Goal: Transaction & Acquisition: Purchase product/service

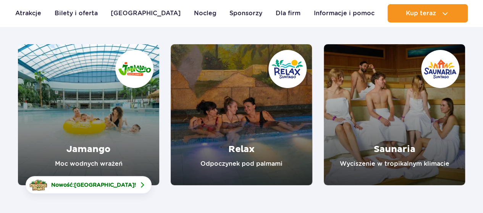
scroll to position [114, 0]
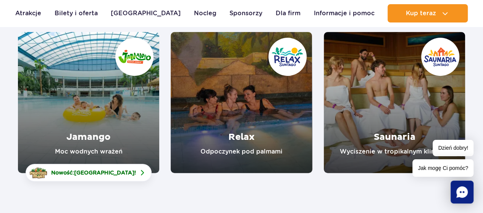
click at [94, 101] on link "Jamango" at bounding box center [88, 102] width 141 height 141
click at [248, 97] on link "Relax" at bounding box center [241, 102] width 141 height 141
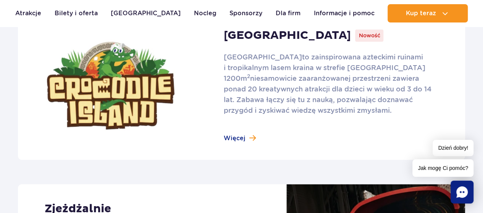
scroll to position [305, 0]
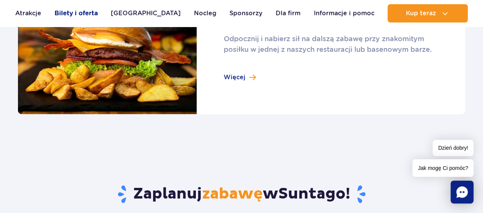
scroll to position [839, 0]
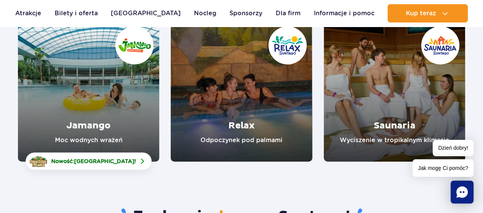
scroll to position [114, 0]
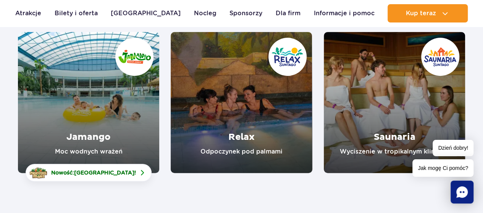
click at [85, 95] on link "Jamango" at bounding box center [88, 102] width 141 height 141
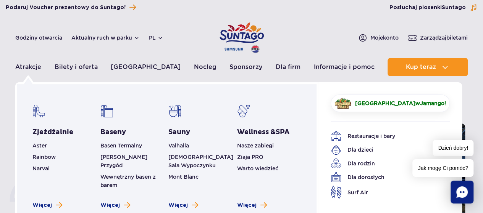
scroll to position [38, 0]
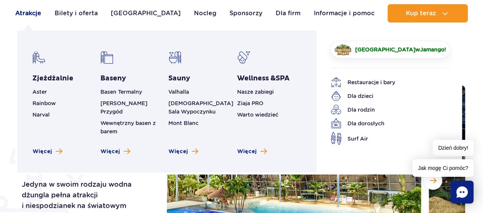
click at [37, 13] on link "Atrakcje" at bounding box center [28, 13] width 26 height 18
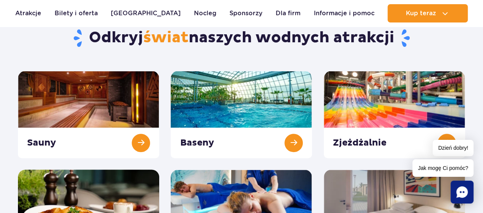
scroll to position [76, 0]
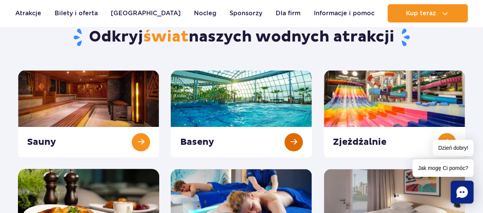
click at [264, 142] on link at bounding box center [241, 113] width 141 height 87
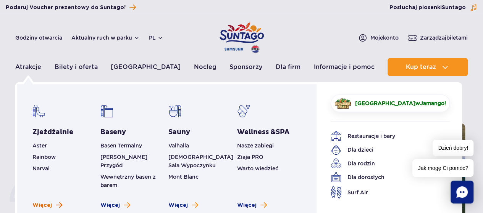
click at [49, 202] on span "Więcej" at bounding box center [41, 206] width 19 height 8
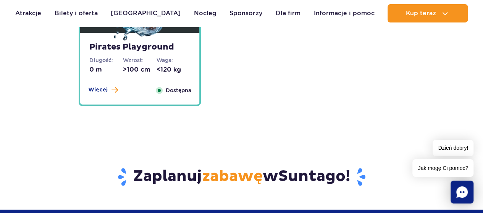
scroll to position [2022, 0]
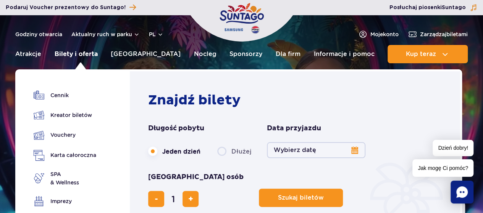
click at [72, 55] on link "Bilety i oferta" at bounding box center [76, 54] width 43 height 18
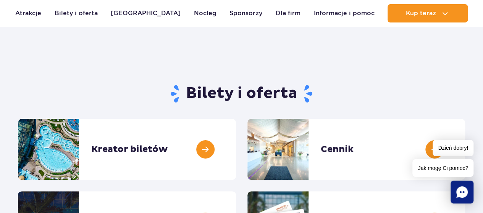
scroll to position [38, 0]
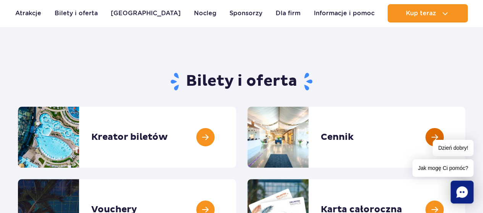
click at [465, 129] on link at bounding box center [465, 137] width 0 height 61
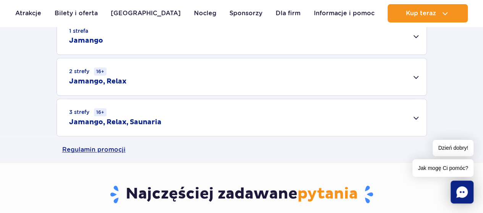
scroll to position [267, 0]
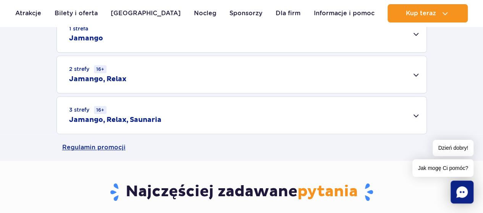
click at [360, 76] on div "2 strefy 16+ Jamango, Relax" at bounding box center [241, 74] width 369 height 37
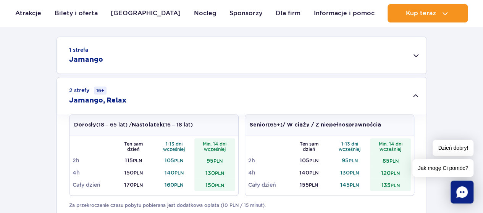
scroll to position [229, 0]
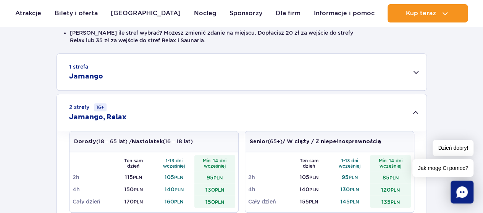
click at [356, 73] on div "1 strefa Jamango" at bounding box center [241, 72] width 369 height 37
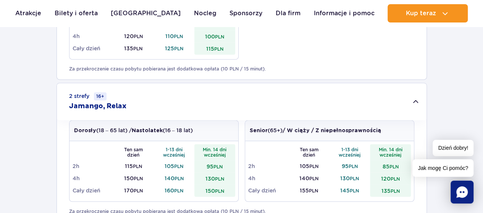
scroll to position [534, 0]
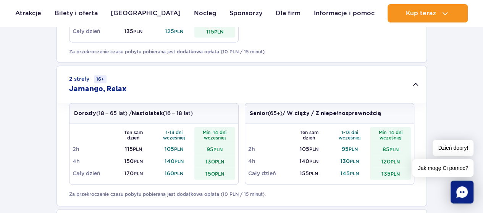
click at [412, 84] on div "2 strefy 16+ Jamango, Relax" at bounding box center [241, 84] width 369 height 37
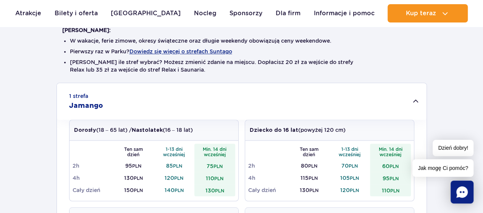
scroll to position [229, 0]
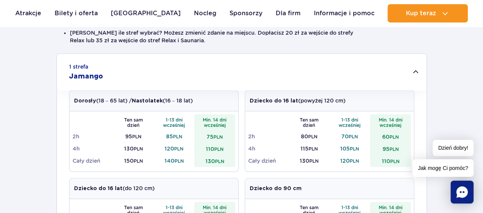
click at [213, 149] on td "110 PLN" at bounding box center [214, 149] width 41 height 12
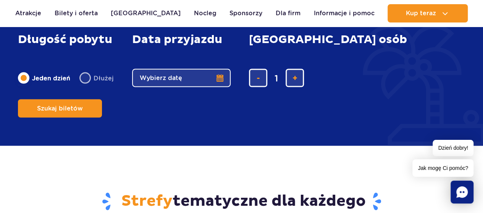
scroll to position [687, 0]
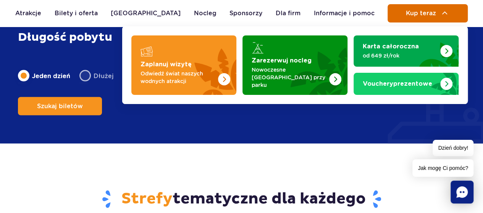
click at [405, 12] on span "Kup teraz" at bounding box center [420, 13] width 30 height 7
click at [439, 19] on button "Kup teraz" at bounding box center [427, 13] width 80 height 18
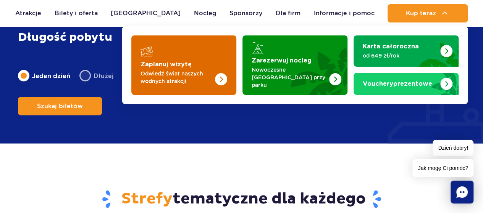
click at [178, 61] on strong "Zaplanuj wizytę" at bounding box center [165, 64] width 51 height 6
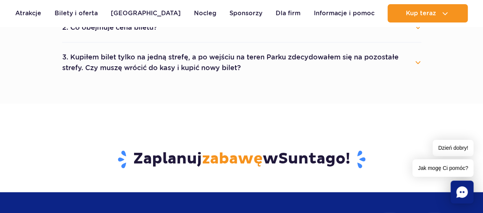
scroll to position [496, 0]
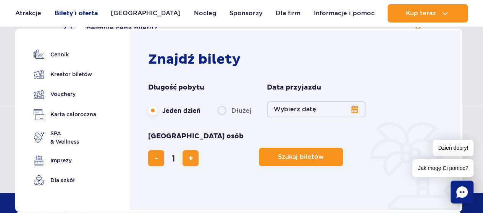
click at [92, 13] on link "Bilety i oferta" at bounding box center [76, 13] width 43 height 18
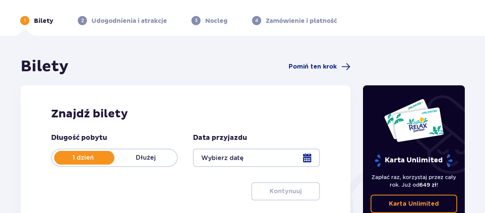
scroll to position [38, 0]
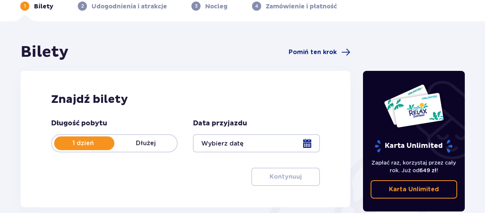
click at [77, 144] on p "1 dzień" at bounding box center [83, 143] width 63 height 8
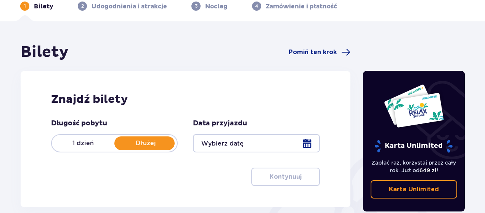
click at [85, 147] on p "1 dzień" at bounding box center [83, 143] width 63 height 8
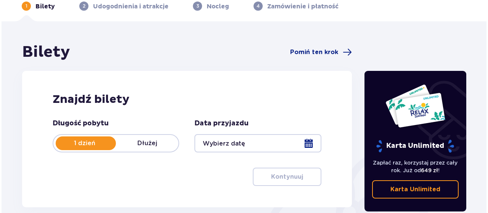
scroll to position [76, 0]
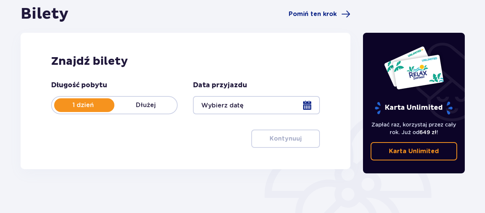
click at [266, 106] on div at bounding box center [256, 105] width 127 height 18
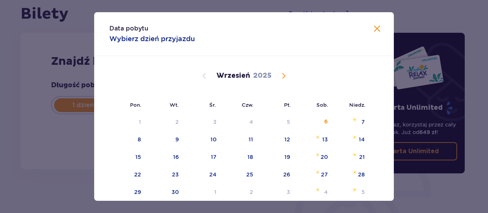
click at [377, 30] on span at bounding box center [377, 28] width 9 height 9
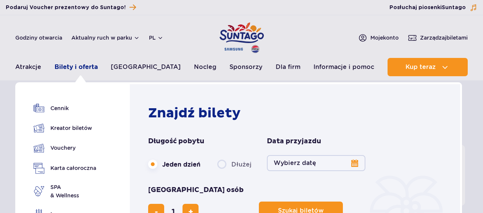
click at [81, 73] on link "Bilety i oferta" at bounding box center [76, 67] width 43 height 18
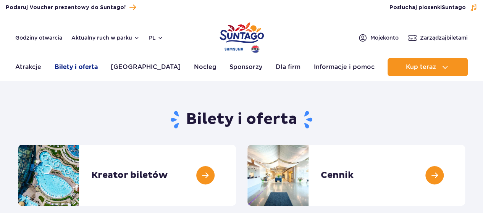
click at [87, 73] on link "Bilety i oferta" at bounding box center [76, 67] width 43 height 18
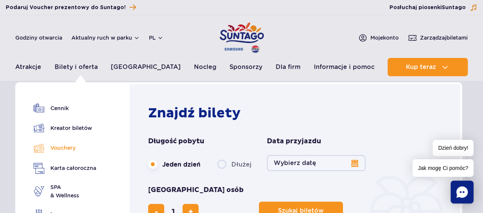
click at [61, 147] on link "Vouchery" at bounding box center [65, 148] width 63 height 11
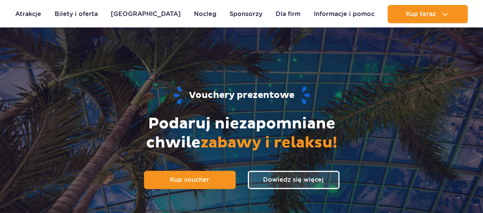
scroll to position [38, 0]
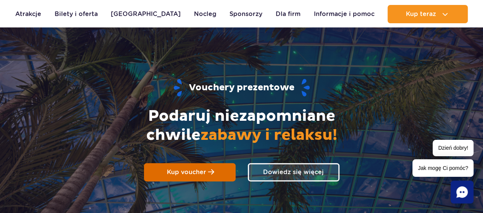
click at [197, 177] on link "Kup voucher" at bounding box center [190, 172] width 92 height 18
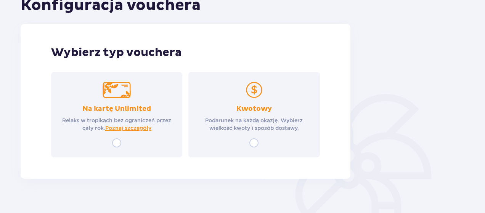
scroll to position [106, 0]
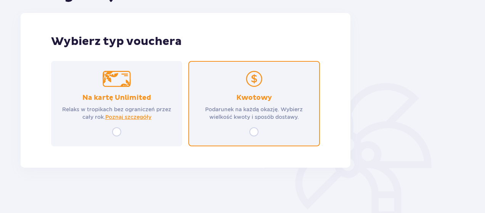
click at [253, 134] on input "radio" at bounding box center [253, 131] width 9 height 9
radio input "true"
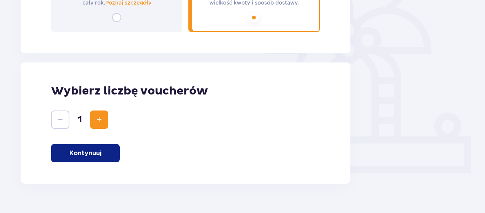
scroll to position [236, 0]
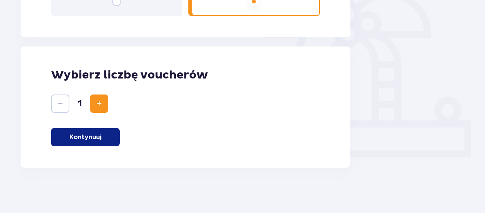
click at [92, 140] on p "Kontynuuj" at bounding box center [85, 137] width 32 height 8
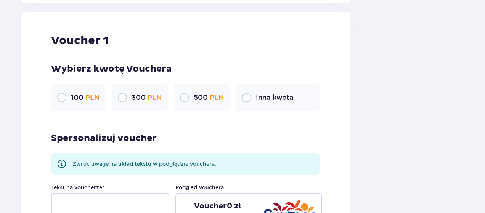
scroll to position [404, 0]
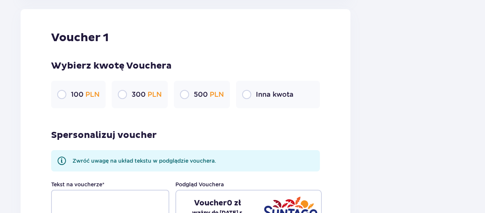
click at [271, 92] on p "Inna kwota" at bounding box center [275, 94] width 38 height 9
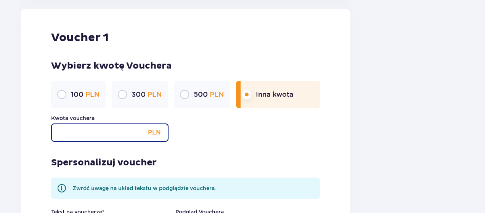
click at [127, 136] on input "Kwota vouchera" at bounding box center [109, 133] width 117 height 18
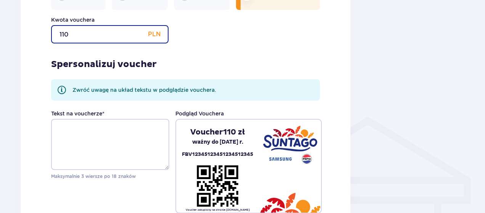
scroll to position [519, 0]
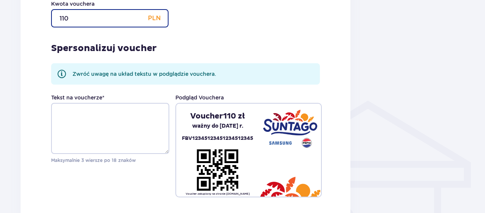
type input "110"
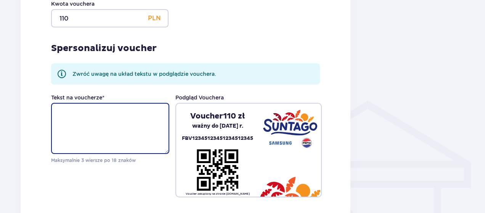
click at [109, 111] on textarea "Tekst na voucherze *" at bounding box center [110, 128] width 118 height 51
type textarea "x"
click at [99, 112] on textarea "Wszystkiego najlepszego" at bounding box center [110, 128] width 118 height 51
click at [154, 113] on textarea "Wszystkiego najlepszego" at bounding box center [110, 128] width 118 height 51
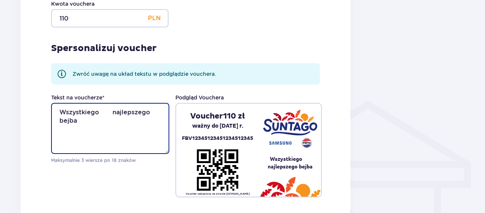
paste textarea "🥳"
paste textarea "❤️"
click at [77, 120] on textarea "Wszystkiego najlepszego bejba 🥳❤️" at bounding box center [110, 128] width 118 height 51
click at [58, 118] on textarea "Wszystkiego najlepszego bejba!!! 🥳❤️" at bounding box center [110, 128] width 118 height 51
click at [77, 121] on textarea "Wszystkiego najlepszego bejba!!! 🥳❤️" at bounding box center [110, 128] width 118 height 51
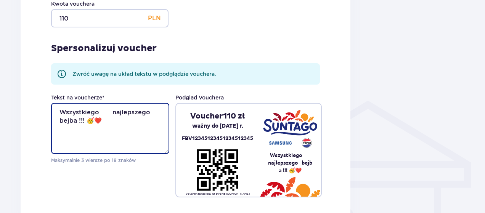
click at [57, 119] on textarea "Wszystkiego najlepszego bejba !!! 🥳❤️" at bounding box center [110, 128] width 118 height 51
type textarea "Wszystkiego najlepszego bejba !!! 🥳❤️"
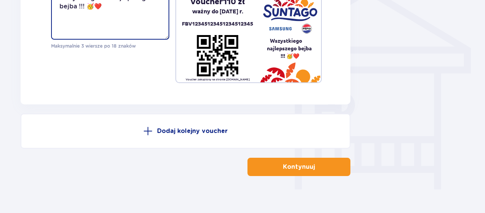
scroll to position [642, 0]
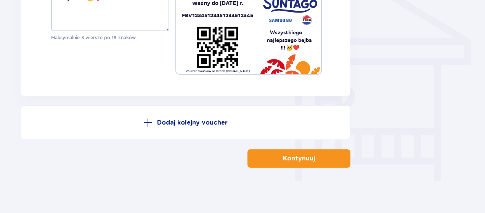
click at [328, 159] on button "Kontynuuj" at bounding box center [299, 159] width 103 height 18
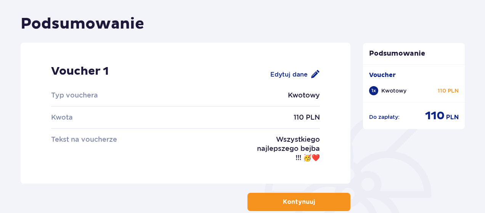
scroll to position [114, 0]
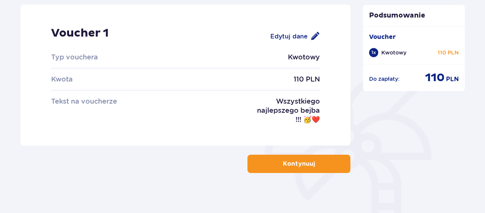
click at [306, 164] on p "Kontynuuj" at bounding box center [299, 164] width 32 height 8
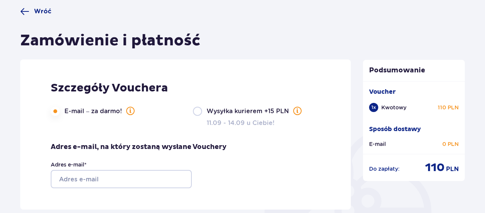
scroll to position [76, 0]
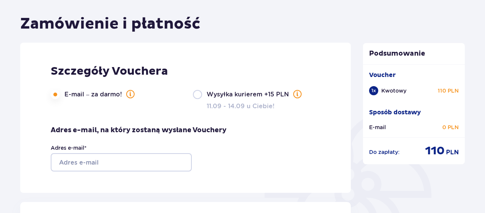
click at [129, 97] on span at bounding box center [130, 94] width 9 height 9
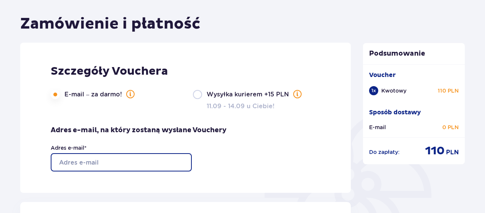
click at [130, 165] on input "Adres e-mail *" at bounding box center [121, 162] width 141 height 18
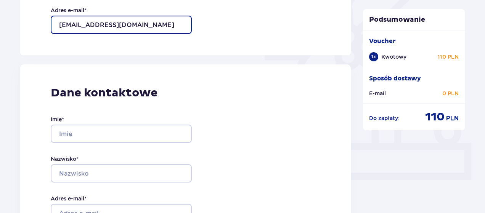
scroll to position [267, 0]
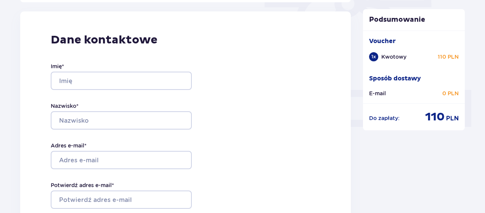
type input "natalka208@onet.pl"
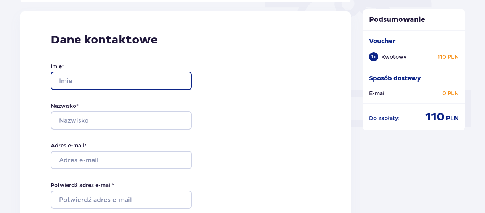
click at [111, 81] on input "Imię *" at bounding box center [121, 81] width 141 height 18
type input "Natalia"
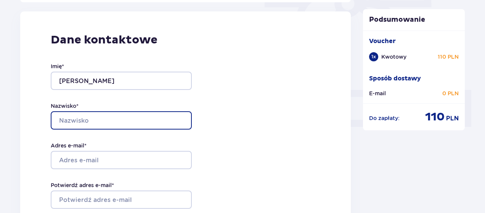
click at [163, 119] on input "Nazwisko *" at bounding box center [121, 120] width 141 height 18
type input "Salomon"
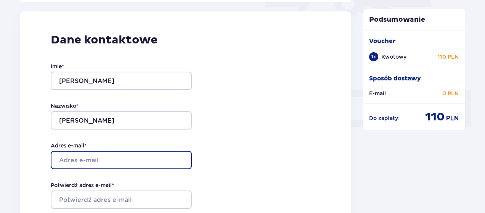
click at [132, 160] on input "Adres e-mail *" at bounding box center [121, 160] width 141 height 18
type input "natalka208@onet.pl"
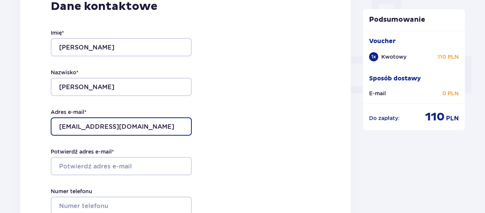
scroll to position [381, 0]
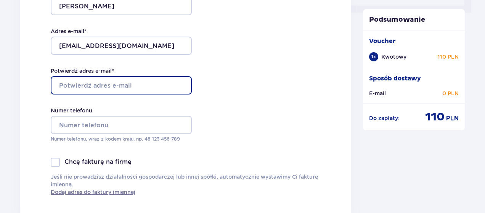
click at [152, 85] on input "Potwierdź adres e-mail *" at bounding box center [121, 85] width 141 height 18
click at [135, 86] on input "Potwierdź adres e-mail *" at bounding box center [121, 85] width 141 height 18
click at [135, 85] on input "Potwierdź adres e-mail *" at bounding box center [121, 85] width 141 height 18
type input "natalka208@onet.pl"
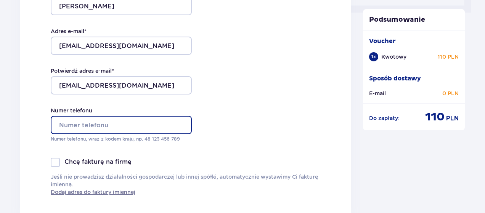
click at [86, 124] on input "Numer telefonu" at bounding box center [121, 125] width 141 height 18
click at [61, 124] on input "669275511" at bounding box center [121, 125] width 141 height 18
click at [60, 126] on input "48 669275511" at bounding box center [121, 125] width 141 height 18
click at [80, 124] on input "48 669275511" at bounding box center [121, 125] width 141 height 18
click at [93, 125] on input "48 669 275511" at bounding box center [121, 125] width 141 height 18
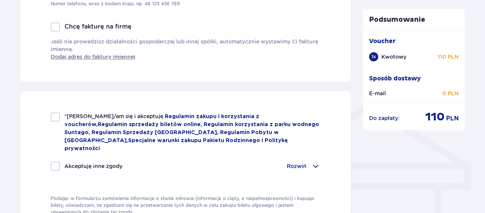
scroll to position [534, 0]
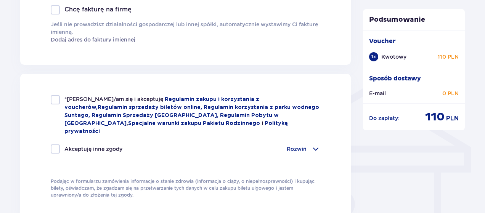
type input "48 669 275 511"
click at [59, 100] on div at bounding box center [55, 99] width 9 height 9
checkbox input "true"
click at [55, 145] on div at bounding box center [55, 149] width 9 height 9
checkbox input "true"
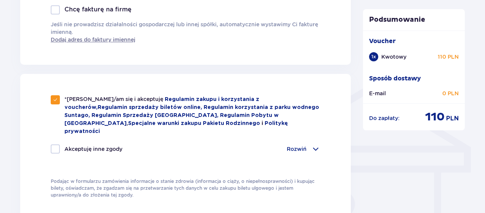
checkbox input "true"
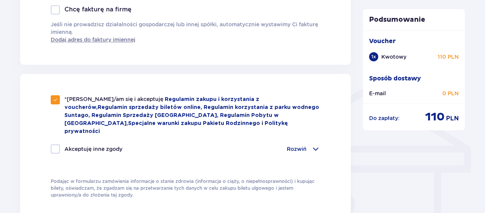
checkbox input "true"
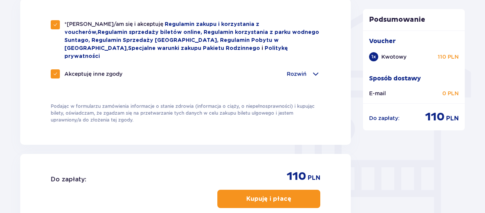
scroll to position [610, 0]
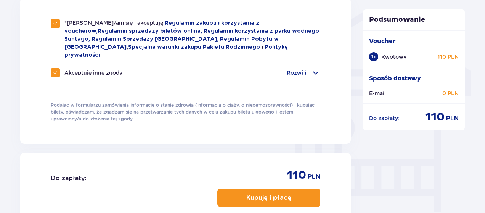
click at [295, 69] on p "Rozwiń" at bounding box center [297, 73] width 20 height 8
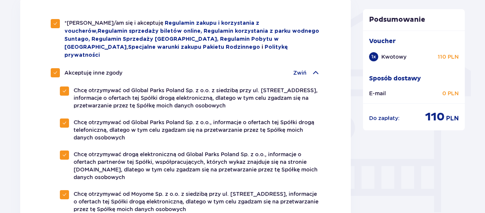
click at [55, 71] on span at bounding box center [55, 73] width 5 height 5
checkbox input "false"
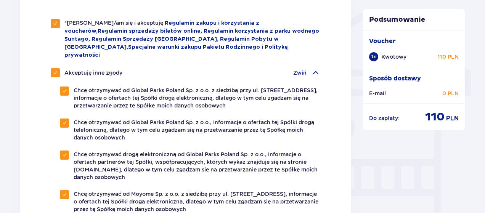
checkbox input "false"
click at [317, 68] on span at bounding box center [315, 72] width 9 height 9
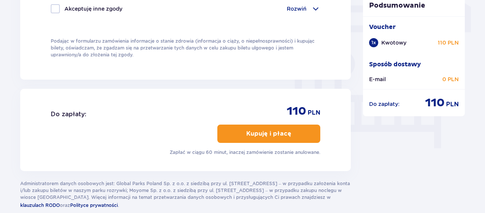
scroll to position [687, 0]
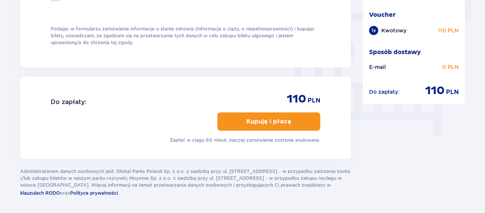
click at [255, 117] on p "Kupuję i płacę" at bounding box center [268, 121] width 45 height 8
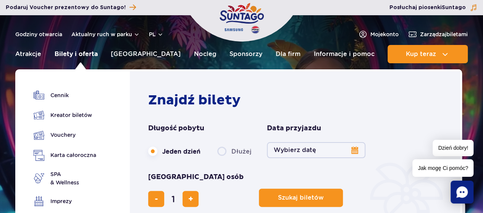
click at [76, 54] on link "Bilety i oferta" at bounding box center [76, 54] width 43 height 18
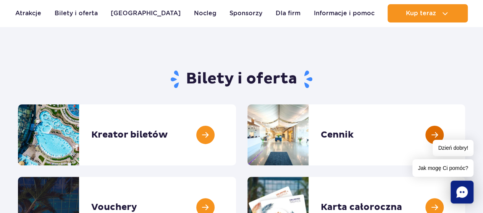
scroll to position [76, 0]
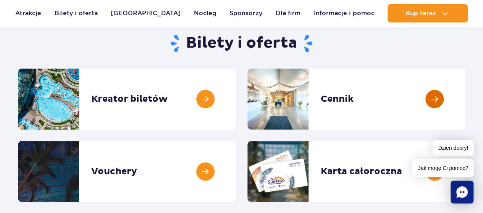
click at [465, 96] on link at bounding box center [465, 99] width 0 height 61
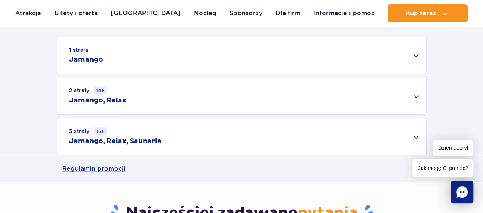
scroll to position [229, 0]
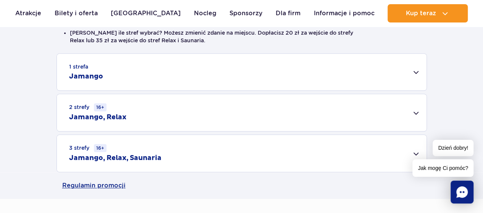
click at [189, 77] on div "1 strefa Jamango" at bounding box center [241, 72] width 369 height 37
